Goal: Find specific page/section: Find specific page/section

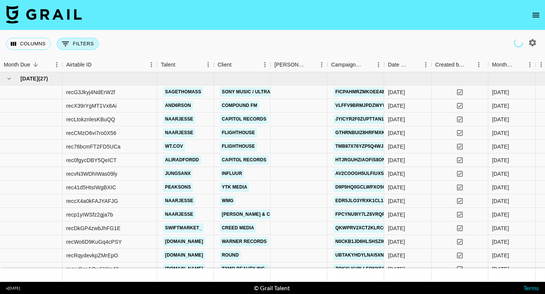
click at [86, 41] on button "0 Filters" at bounding box center [78, 44] width 42 height 12
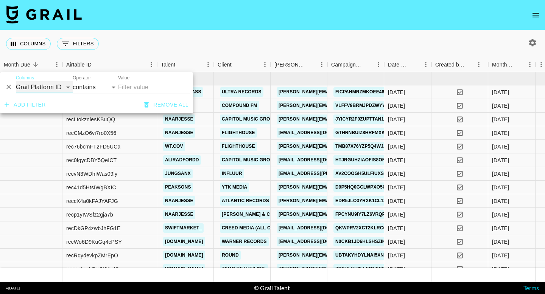
click at [59, 89] on select "Grail Platform ID Airtable ID Talent Manager Client [PERSON_NAME] Campaign (Typ…" at bounding box center [44, 87] width 57 height 12
select select "managerIds"
select select "is"
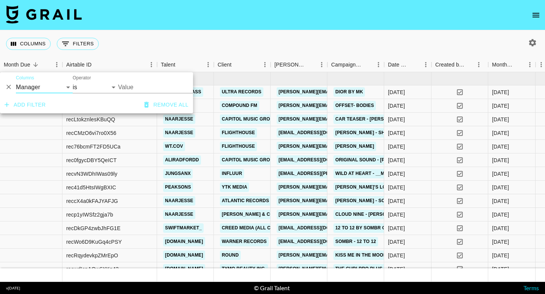
click at [156, 88] on input "Value" at bounding box center [169, 87] width 102 height 12
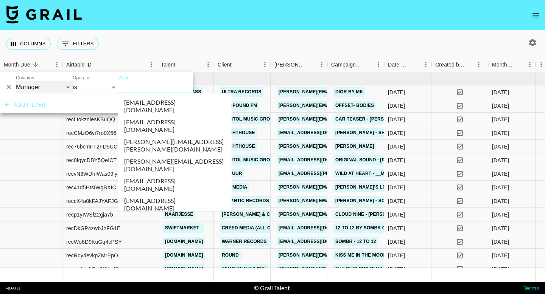
click at [44, 85] on select "Grail Platform ID Airtable ID Talent Manager Client [PERSON_NAME] Campaign (Typ…" at bounding box center [44, 87] width 57 height 12
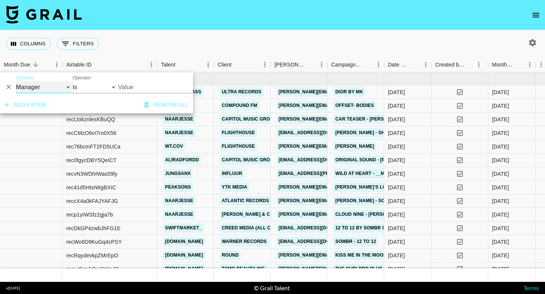
select select "talentName"
select select "contains"
click at [143, 87] on input "Value" at bounding box center [154, 87] width 72 height 12
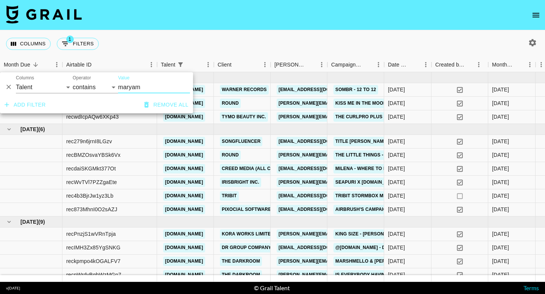
type input "maryam"
click at [255, 37] on div "Columns 1 Filters + Booking" at bounding box center [272, 43] width 545 height 27
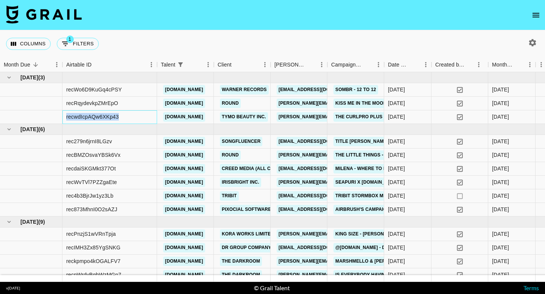
drag, startPoint x: 89, startPoint y: 119, endPoint x: 62, endPoint y: 116, distance: 26.3
click at [62, 116] on div "recwdIcpAQw6XKp43" at bounding box center [109, 117] width 95 height 14
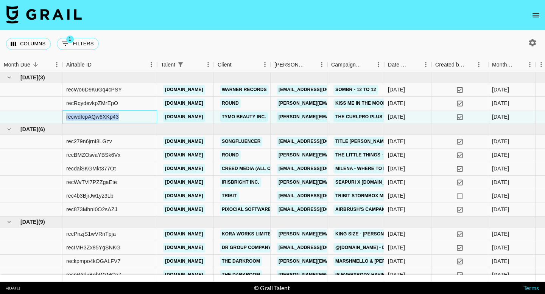
copy div "recwdIcpAQw6XKp43"
